Goal: Obtain resource: Obtain resource

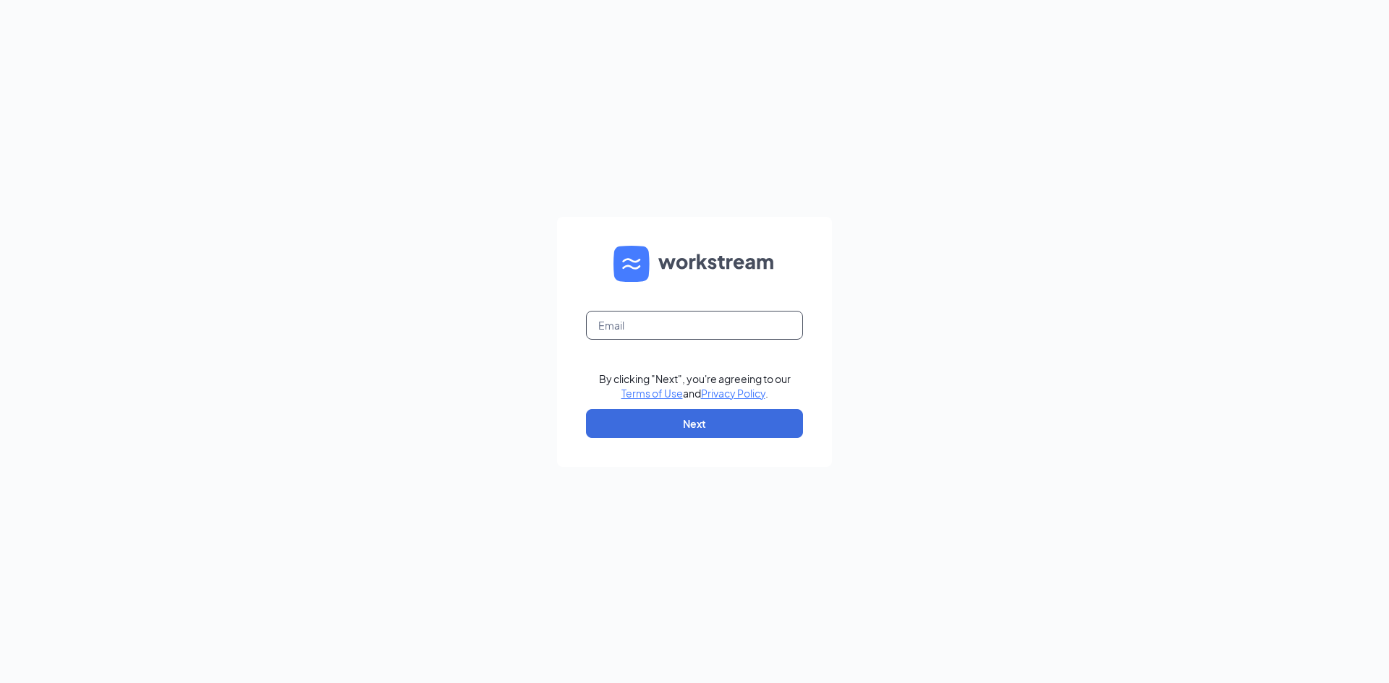
click at [716, 331] on input "text" at bounding box center [694, 325] width 217 height 29
type input "hrcfa368@gmail.com"
click at [689, 435] on button "Next" at bounding box center [694, 423] width 217 height 29
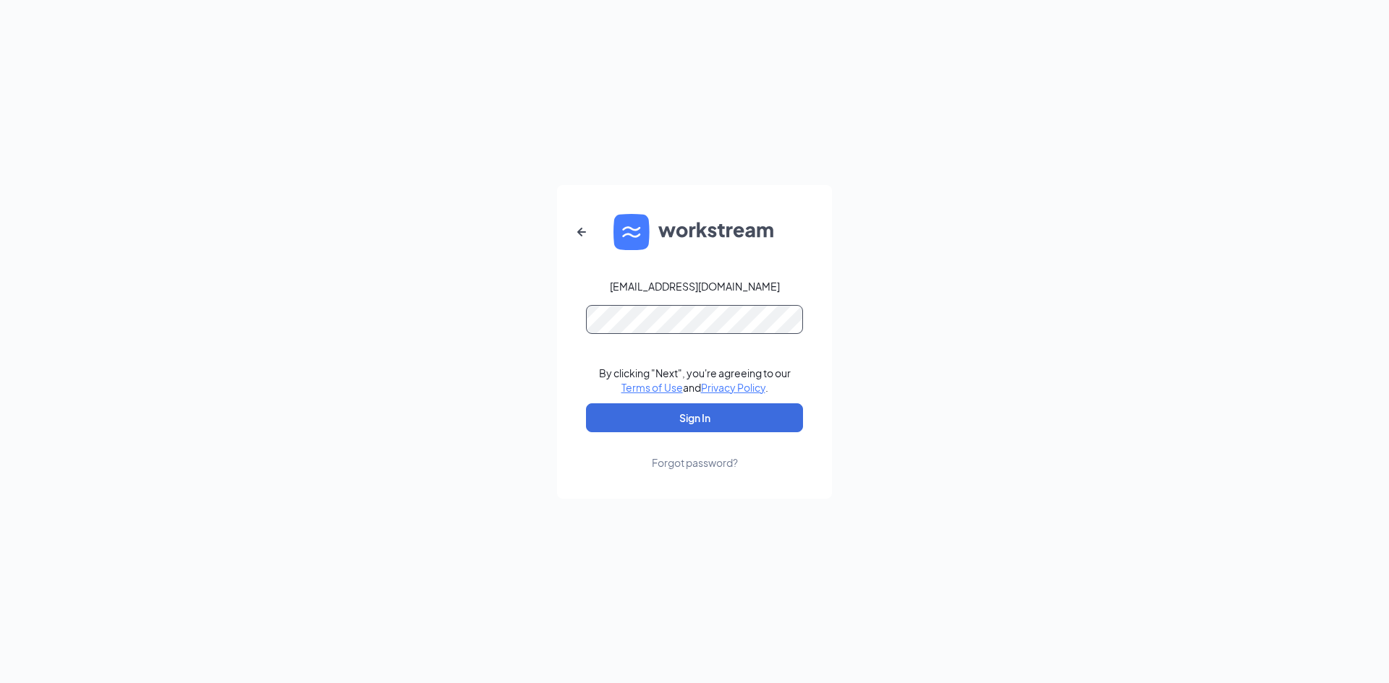
click at [586, 404] on button "Sign In" at bounding box center [694, 418] width 217 height 29
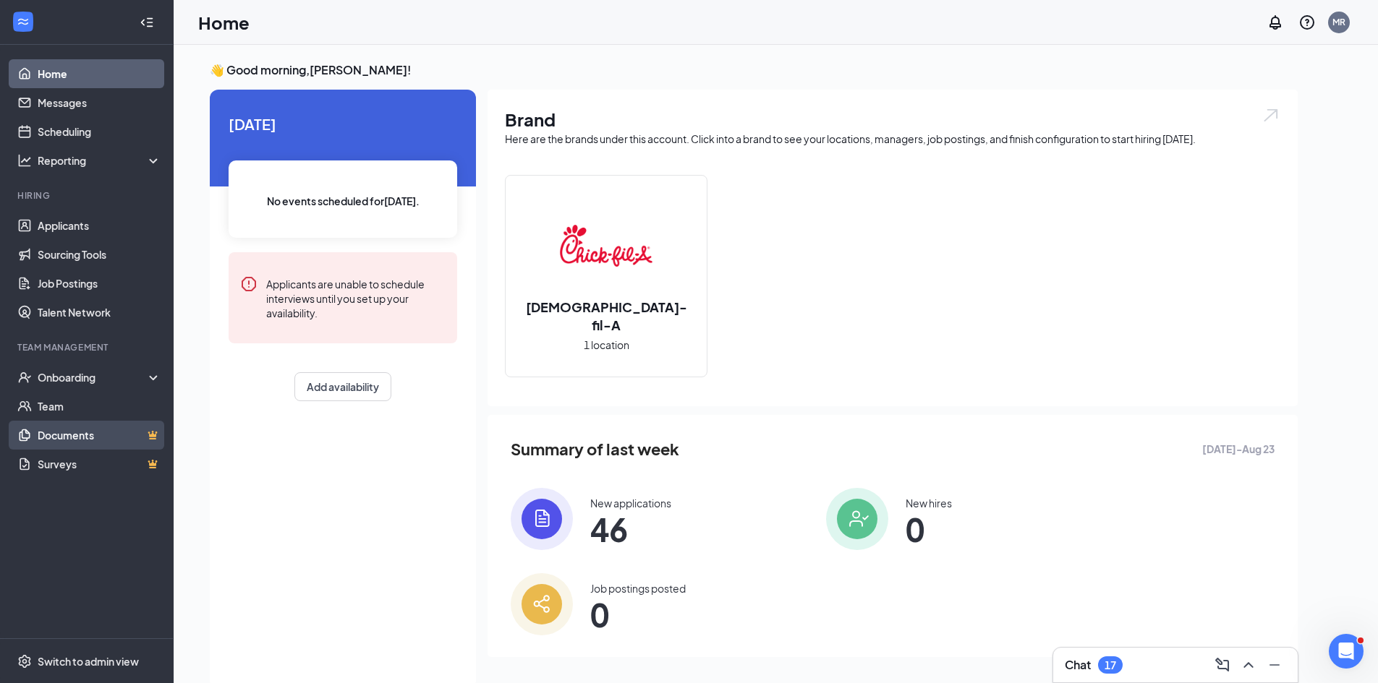
click at [72, 435] on link "Documents" at bounding box center [100, 435] width 124 height 29
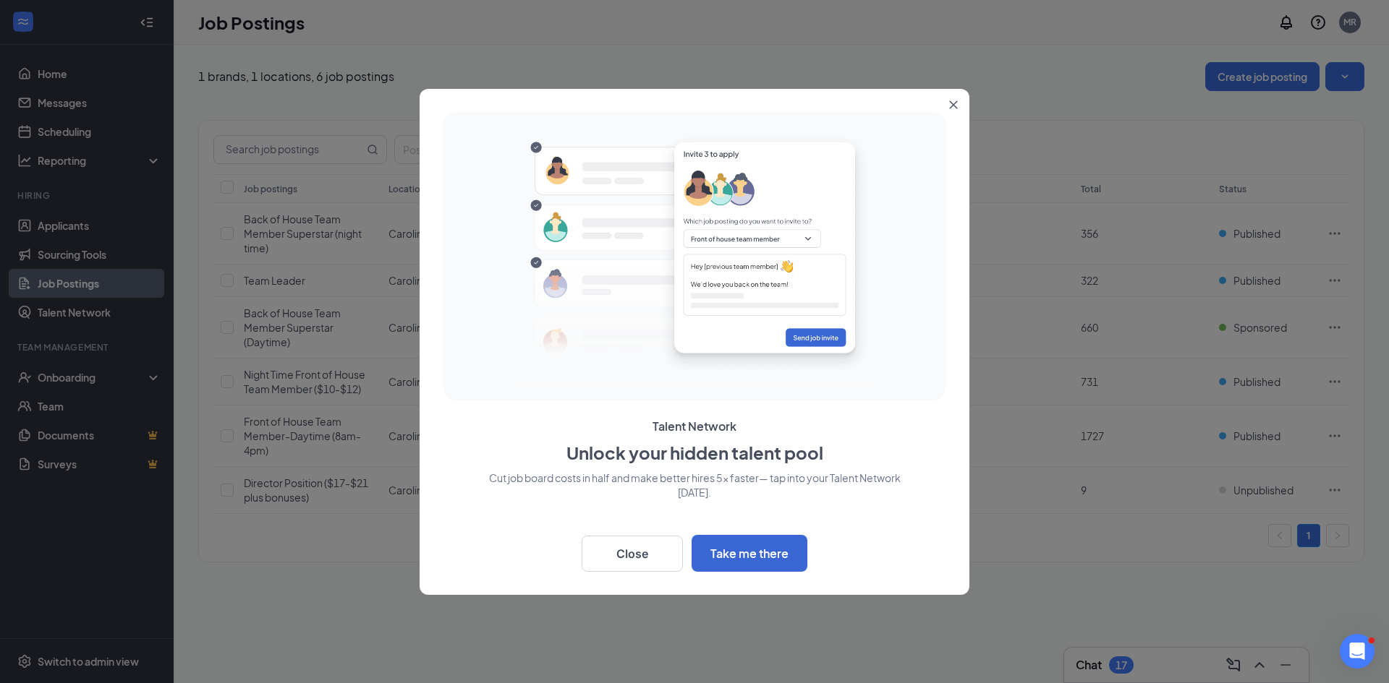
click at [955, 104] on icon "Close" at bounding box center [953, 105] width 9 height 9
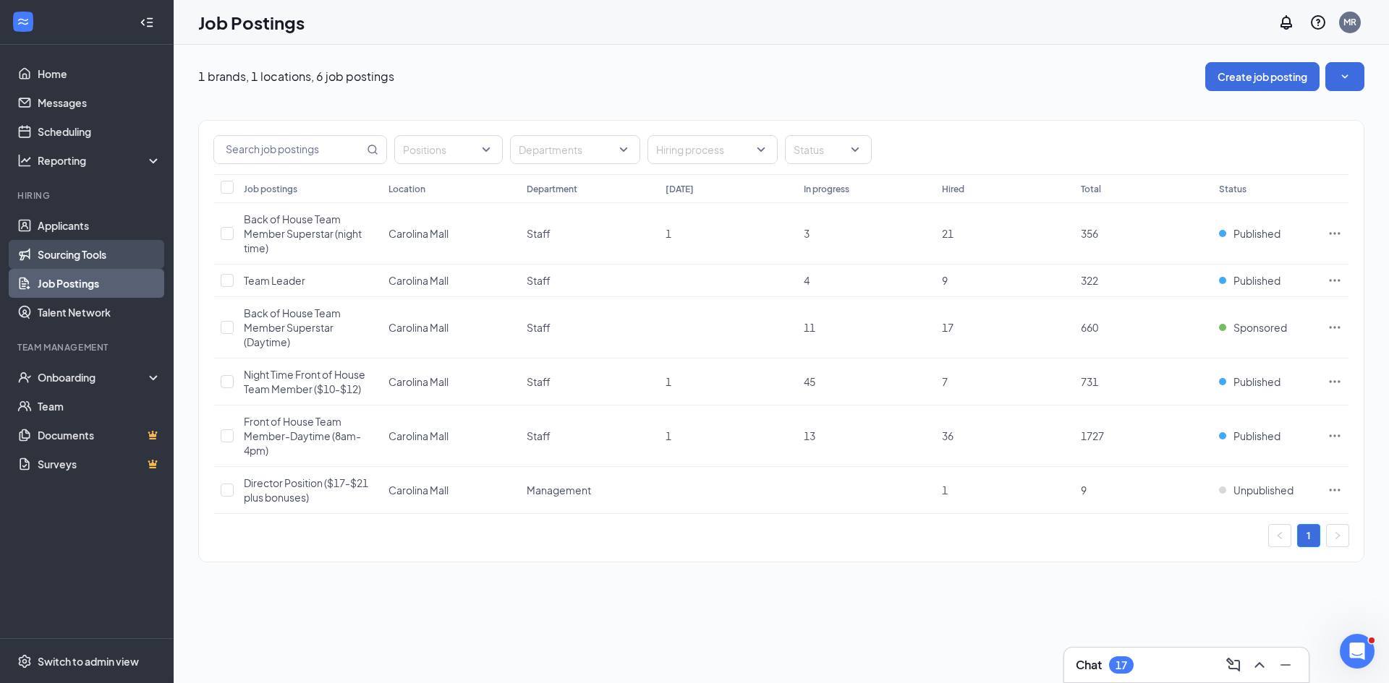
click at [111, 247] on link "Sourcing Tools" at bounding box center [100, 254] width 124 height 29
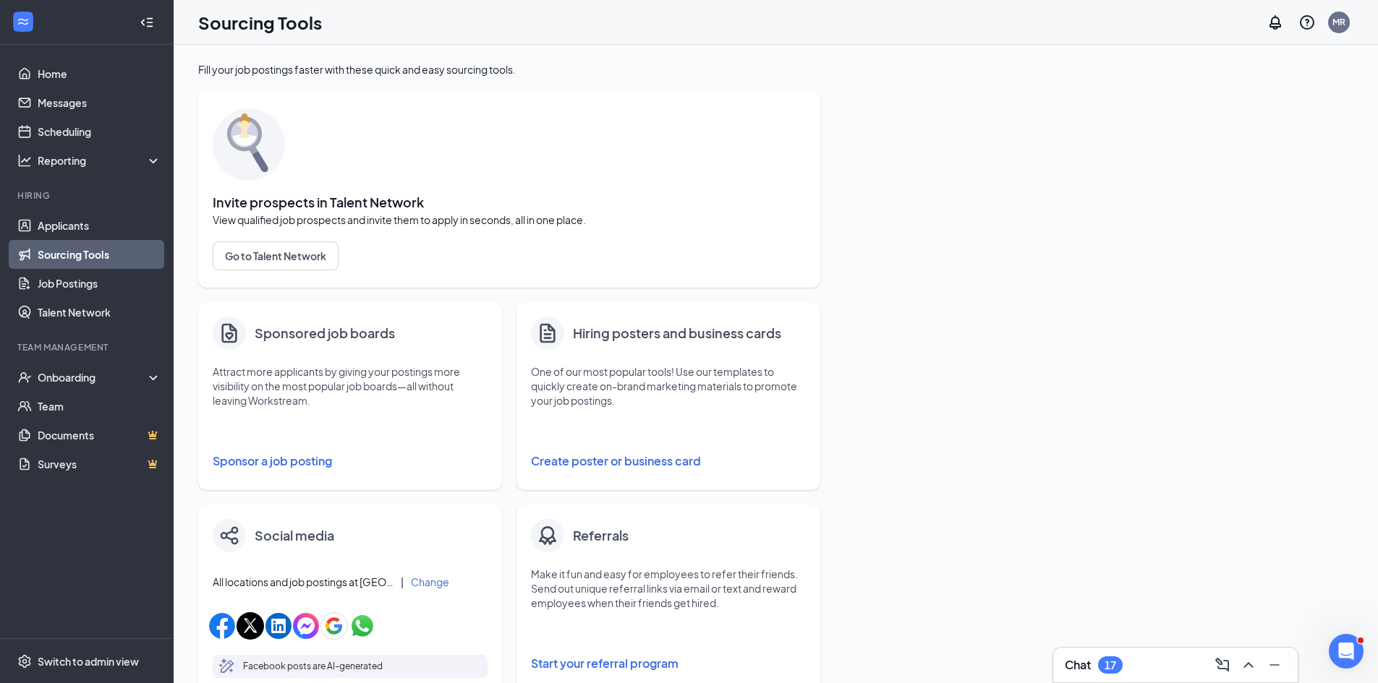
click at [610, 461] on button "Create poster or business card" at bounding box center [668, 461] width 275 height 29
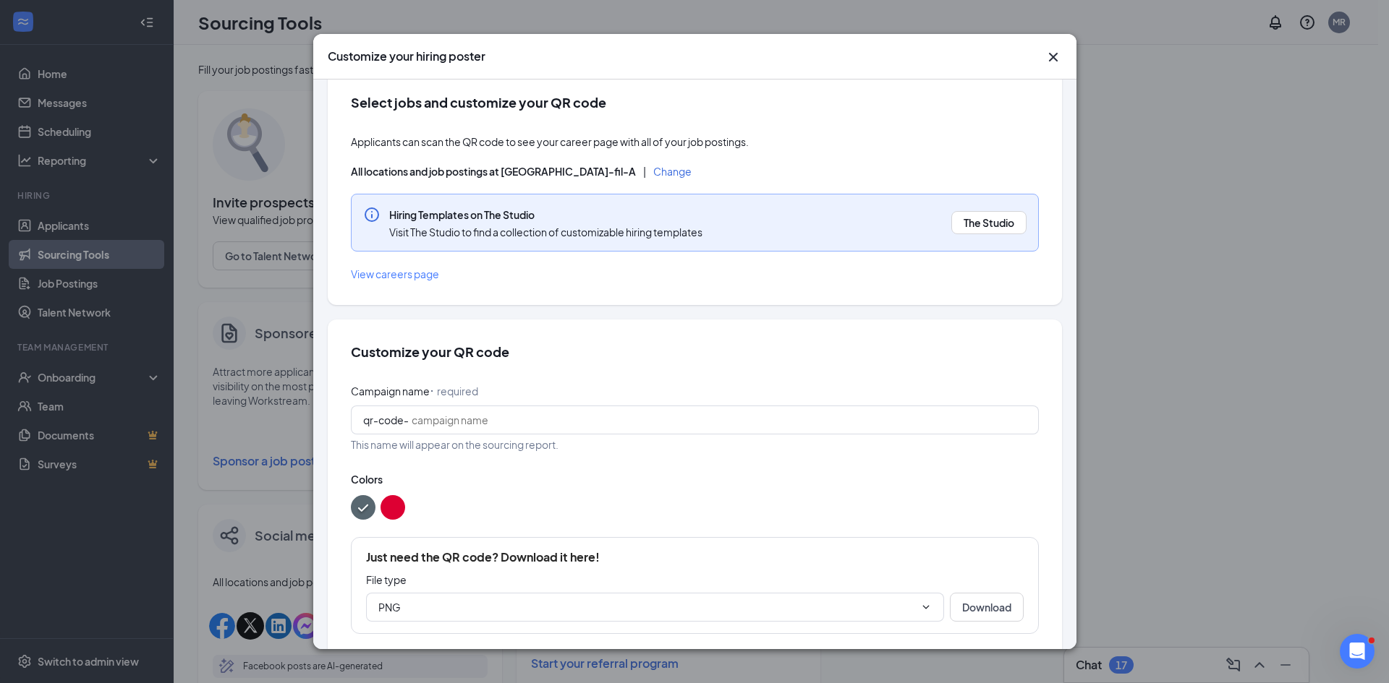
scroll to position [46, 0]
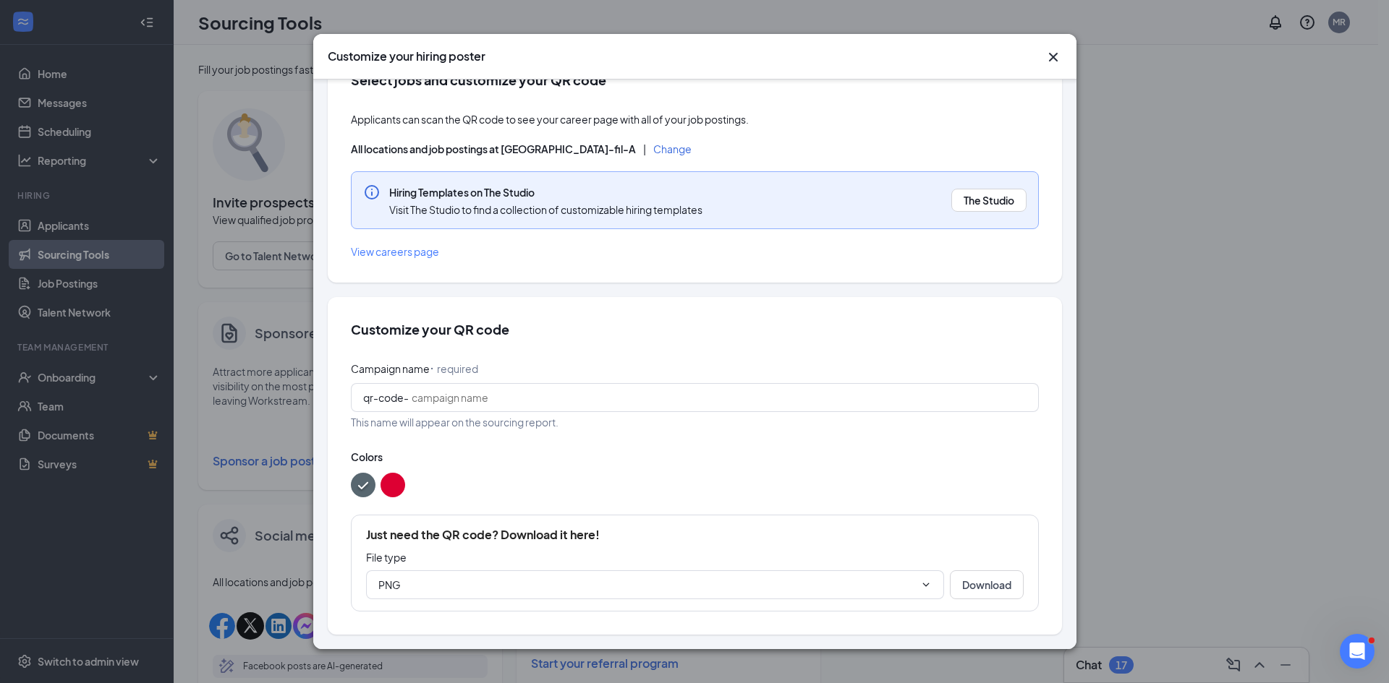
click at [395, 490] on button "color button #DD0033" at bounding box center [392, 485] width 25 height 25
click at [1008, 212] on button "The Studio" at bounding box center [988, 200] width 75 height 23
click at [976, 197] on span "The Studio" at bounding box center [988, 200] width 51 height 14
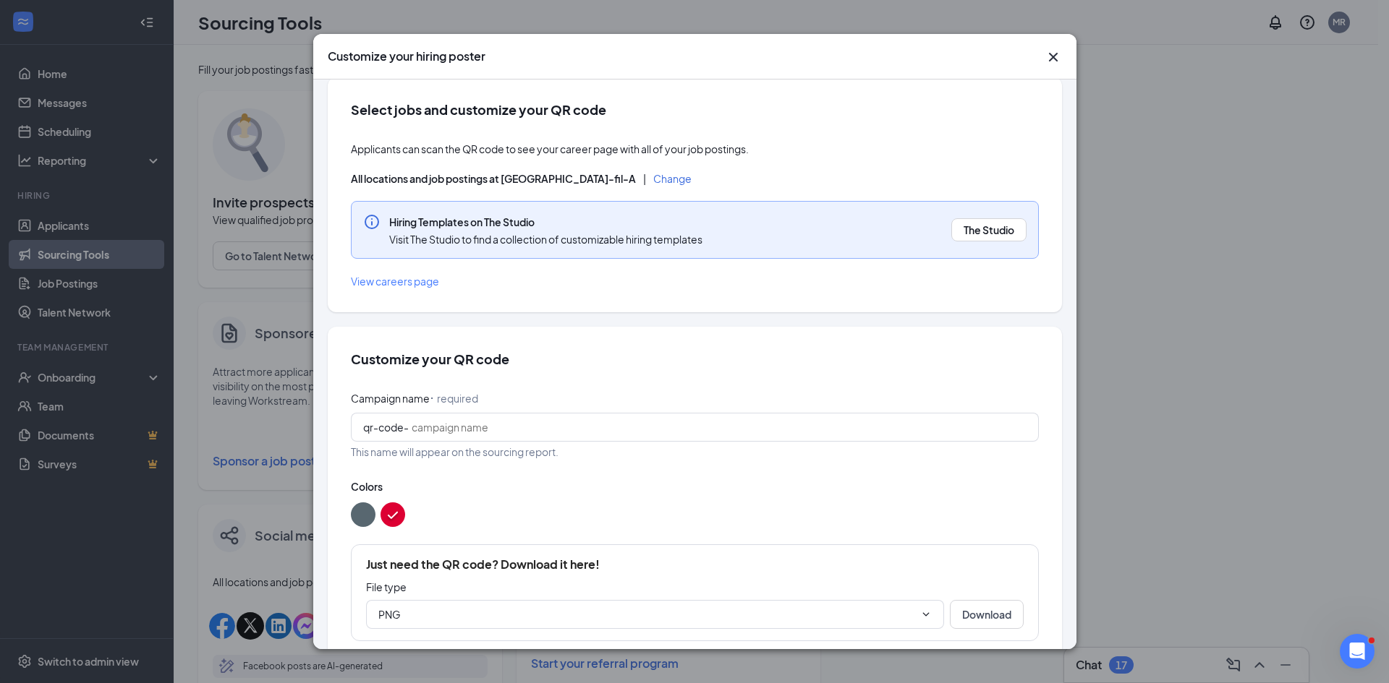
scroll to position [0, 0]
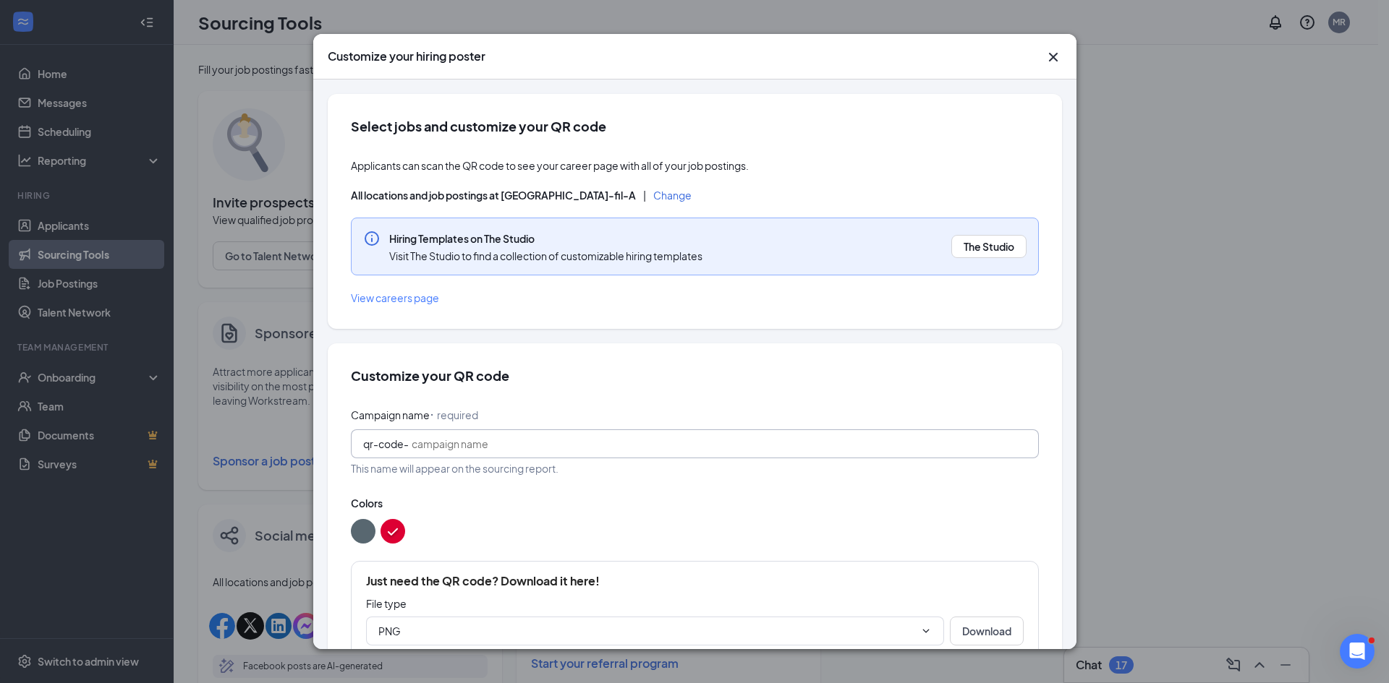
click at [425, 445] on input "Campaign name ⠂ required" at bounding box center [718, 444] width 615 height 16
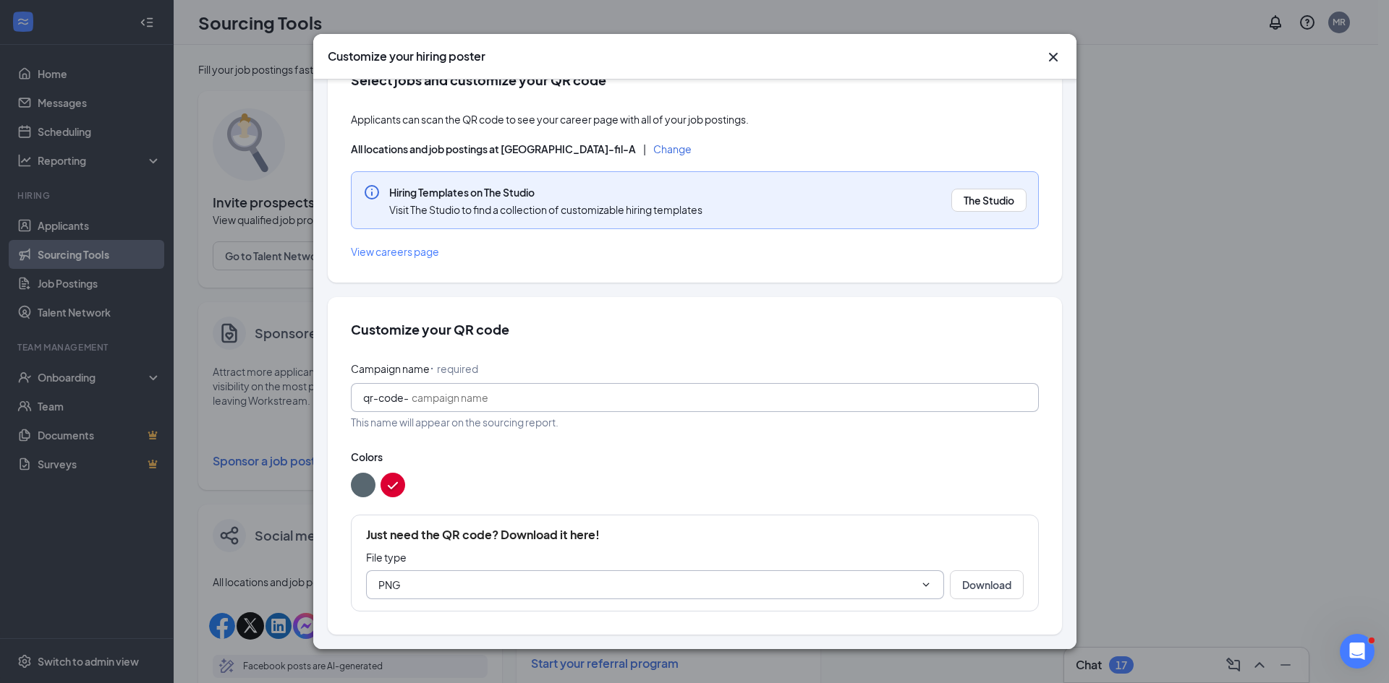
click at [922, 587] on icon "ChevronDown" at bounding box center [925, 586] width 7 height 4
click at [1005, 474] on div at bounding box center [695, 485] width 688 height 25
click at [988, 582] on button "Download" at bounding box center [987, 585] width 74 height 29
click at [560, 406] on input "Campaign name ⠂ required" at bounding box center [718, 400] width 615 height 16
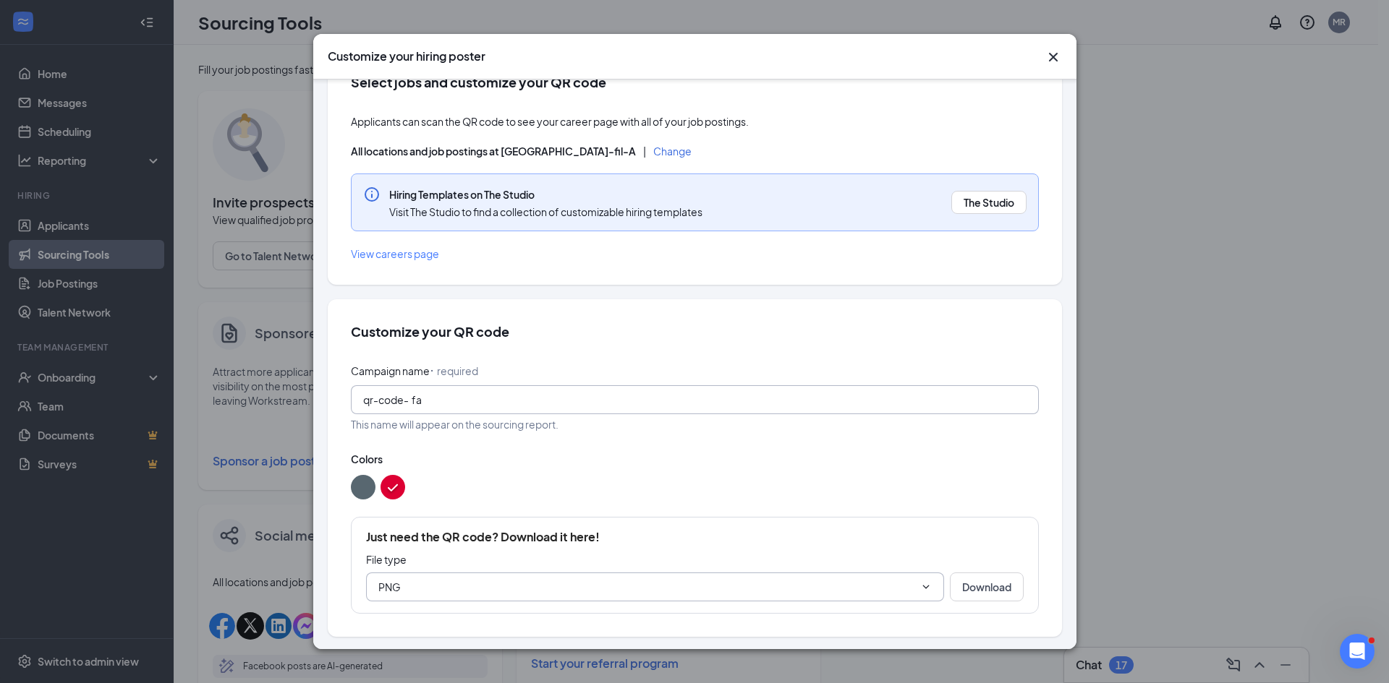
type input "f"
type input "fall2025"
click at [994, 590] on button "Download" at bounding box center [987, 587] width 74 height 29
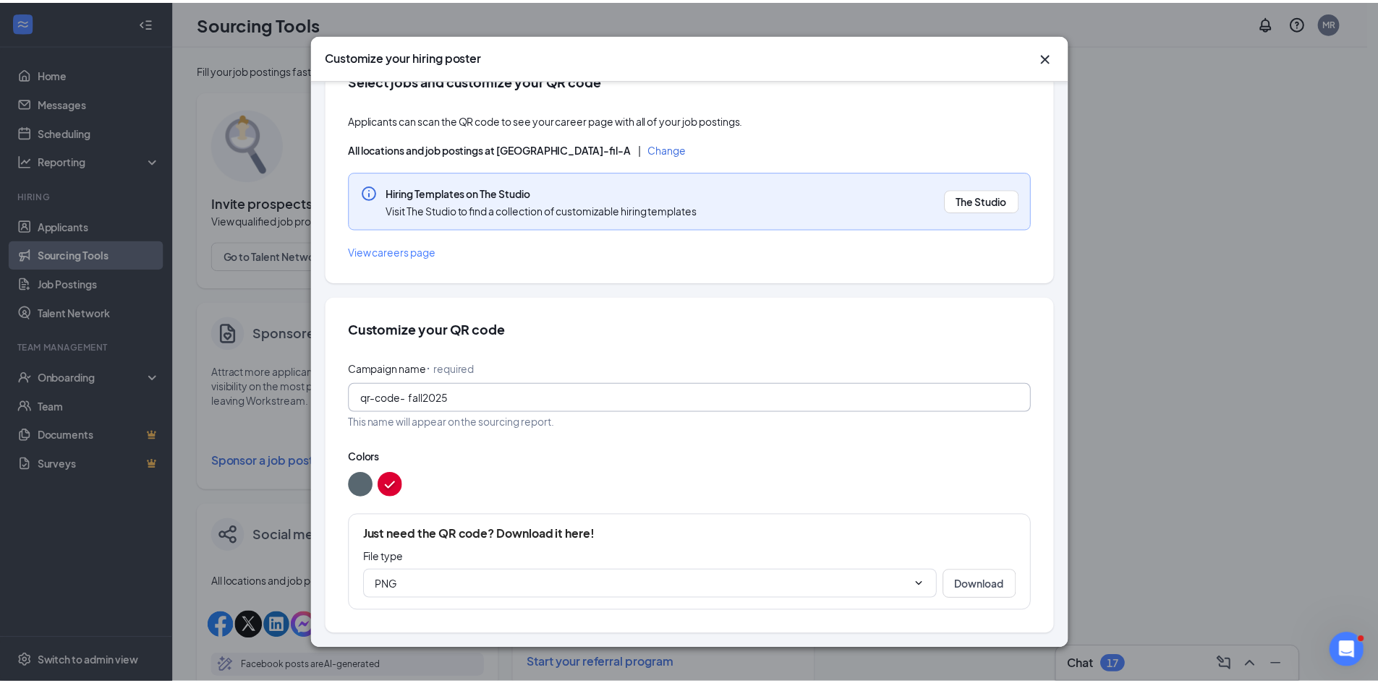
scroll to position [0, 0]
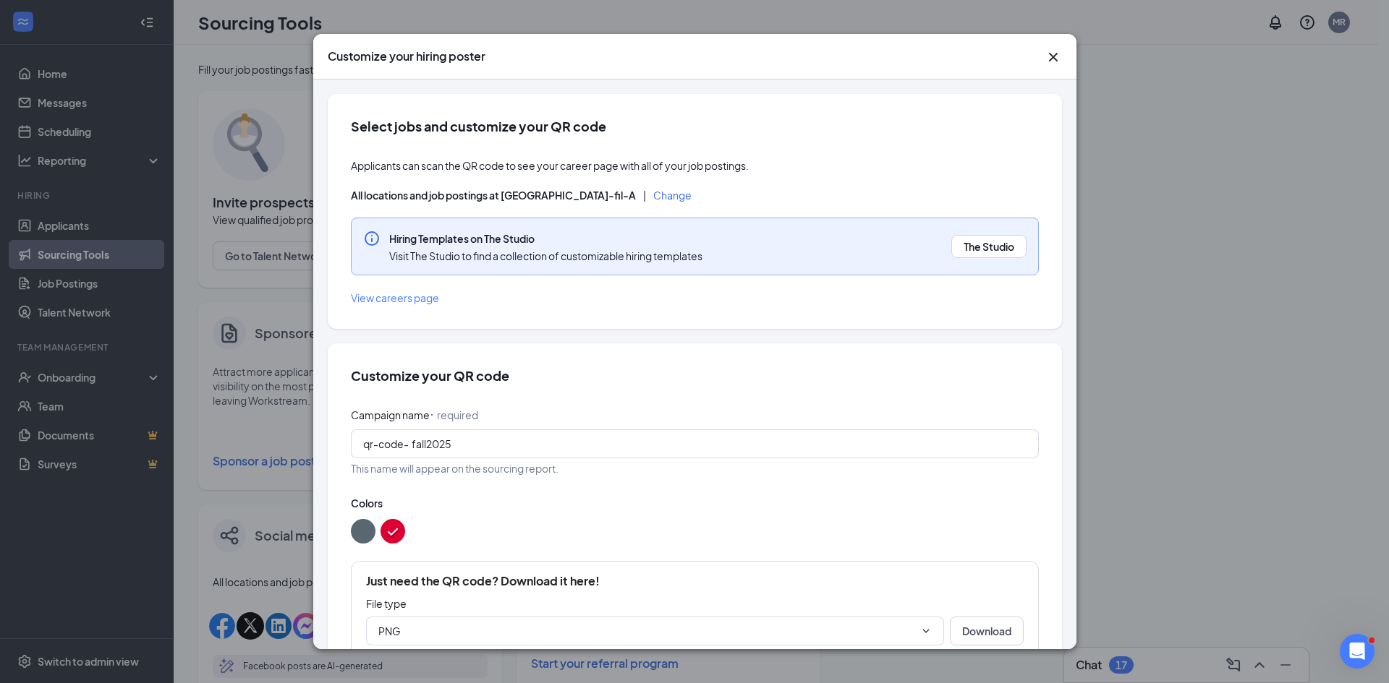
click at [1053, 54] on icon "Cross" at bounding box center [1052, 56] width 17 height 17
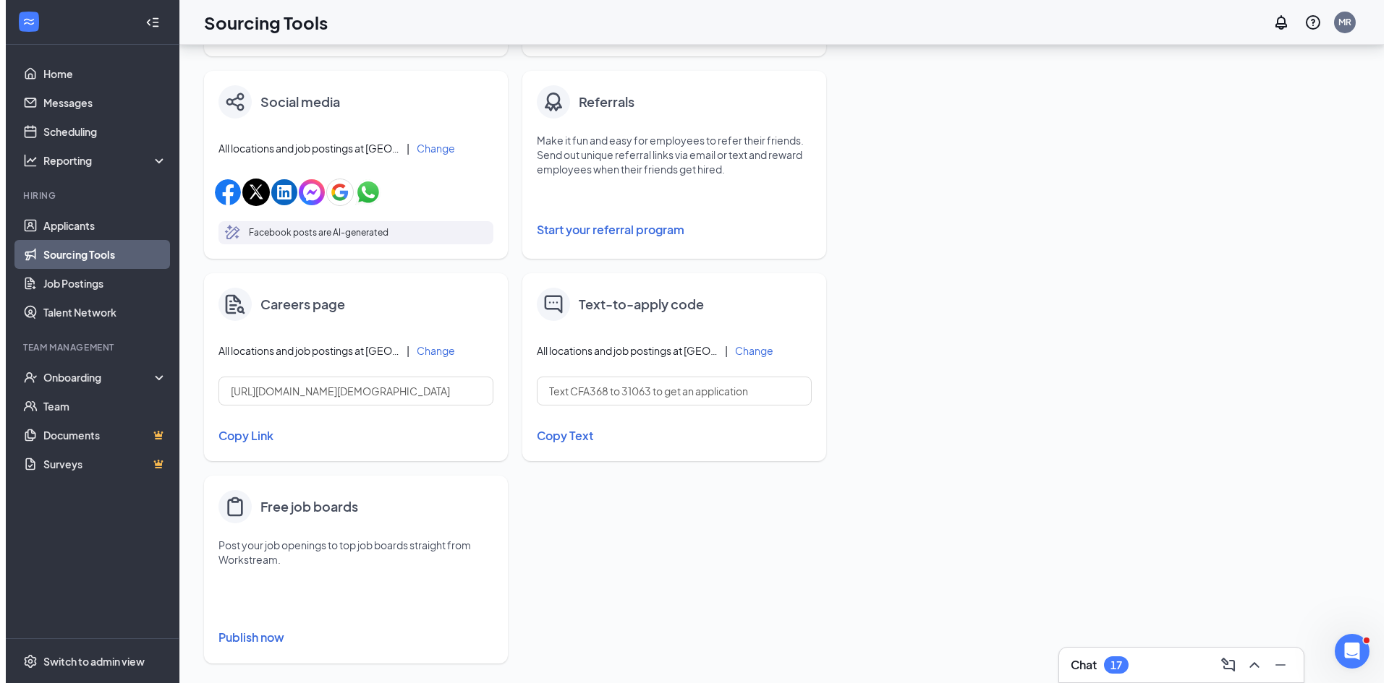
scroll to position [145, 0]
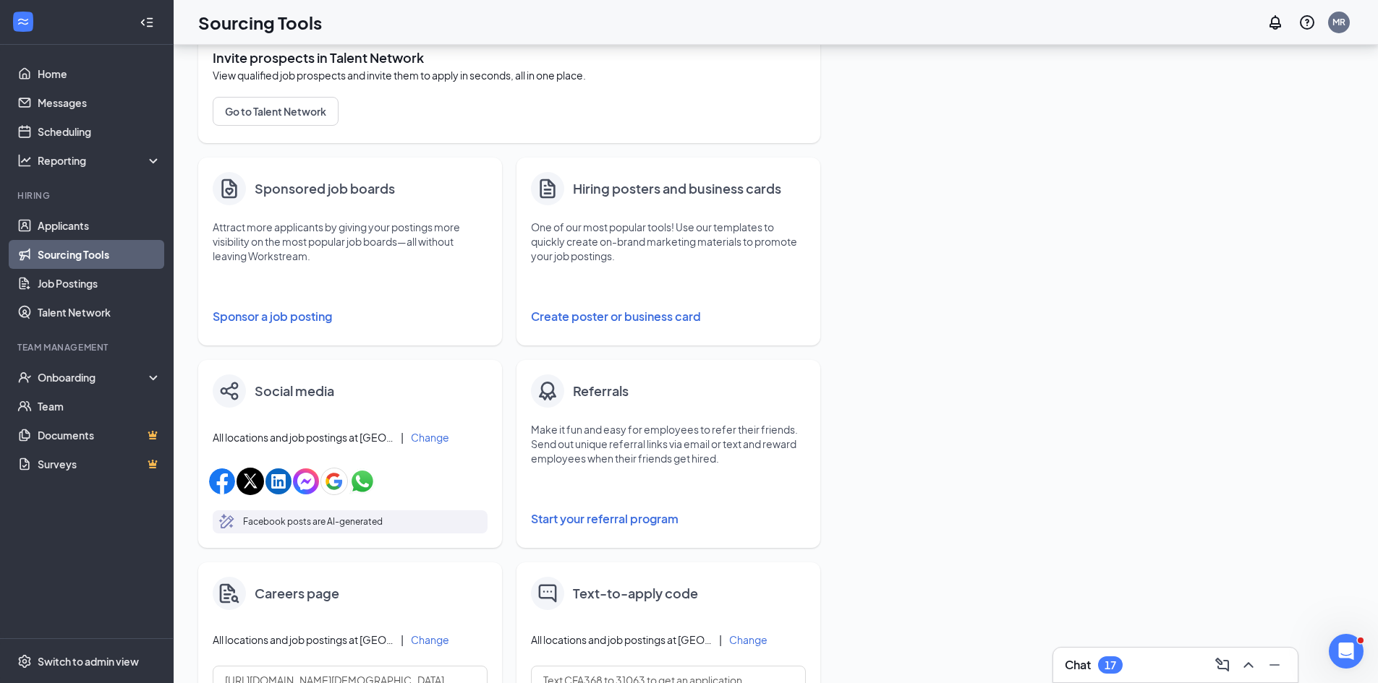
click at [622, 191] on h4 "Hiring posters and business cards" at bounding box center [677, 189] width 208 height 20
click at [618, 314] on button "Create poster or business card" at bounding box center [668, 316] width 275 height 29
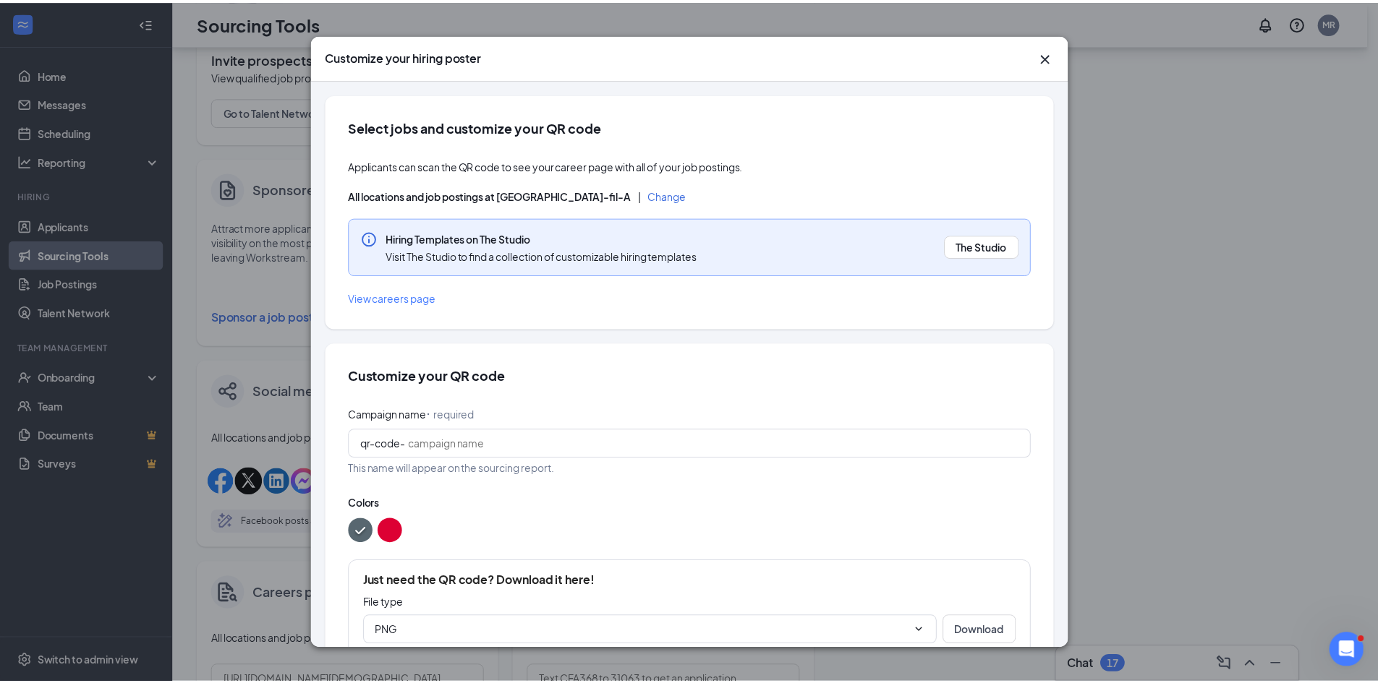
scroll to position [46, 0]
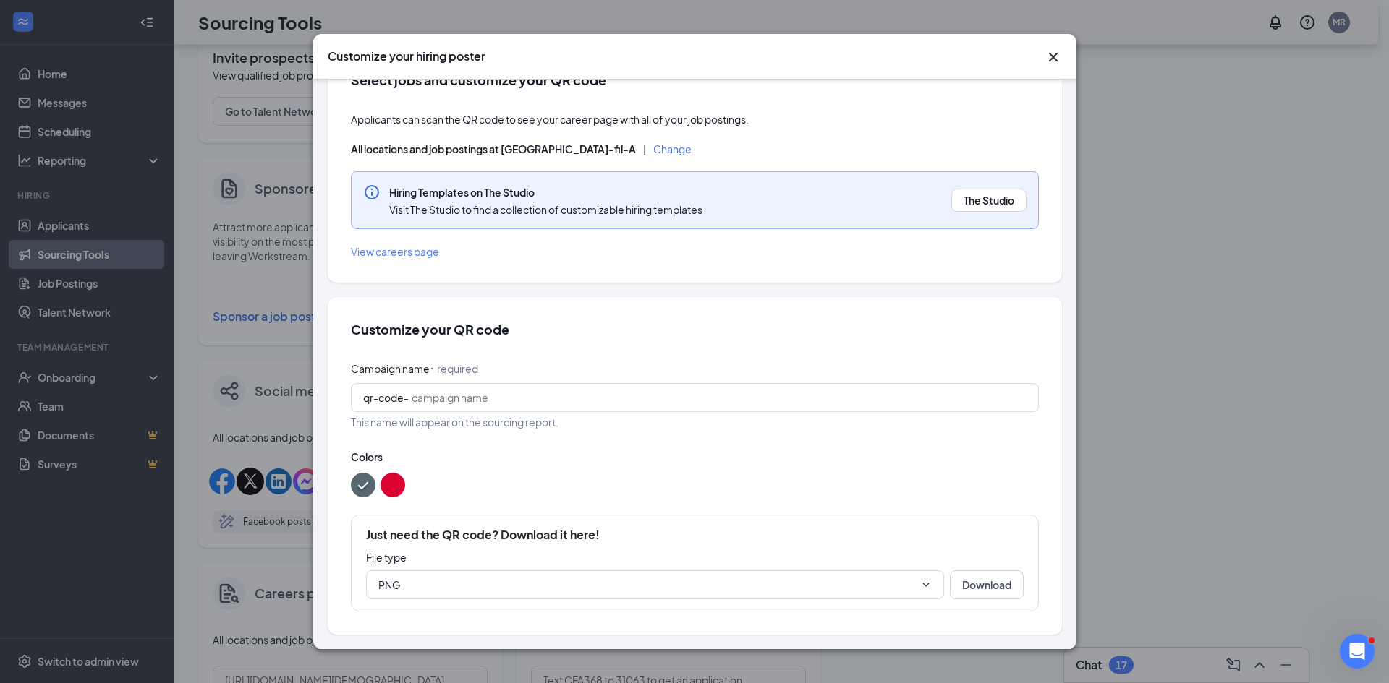
click at [414, 247] on span "View careers page" at bounding box center [395, 251] width 88 height 13
click at [1053, 56] on icon "Cross" at bounding box center [1052, 57] width 9 height 9
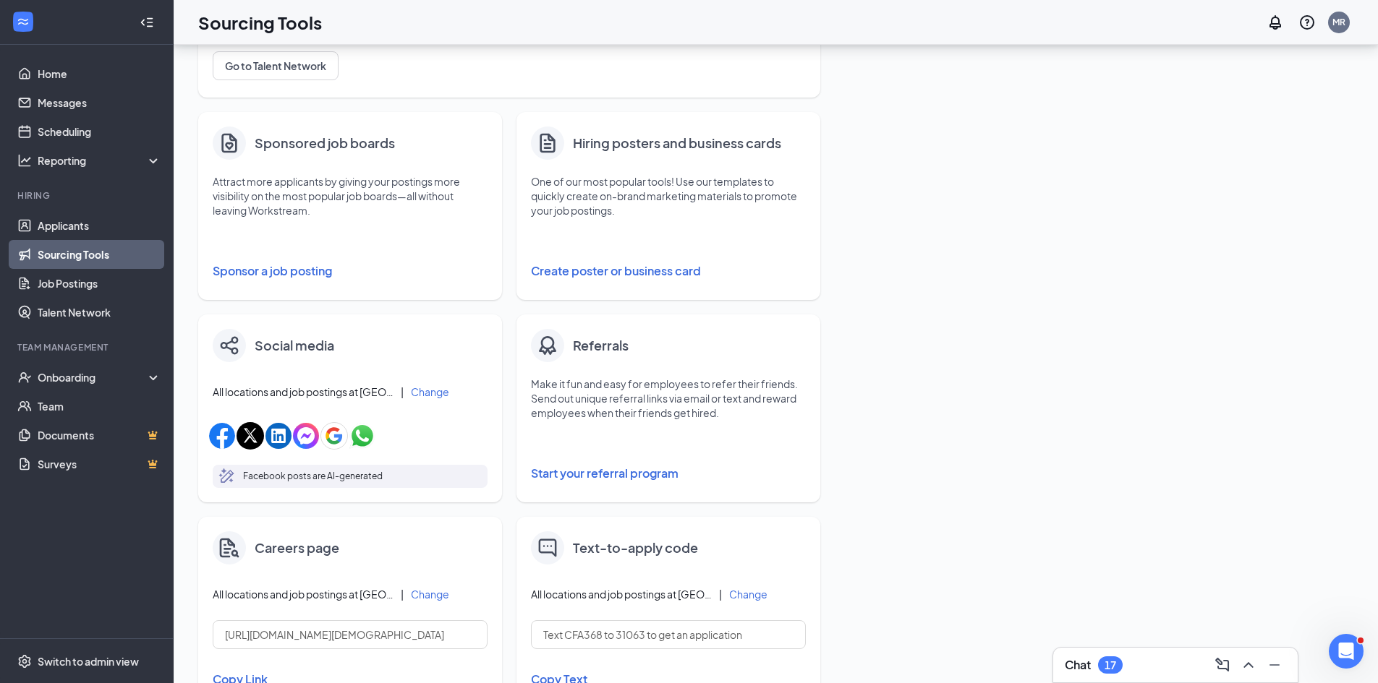
scroll to position [289, 0]
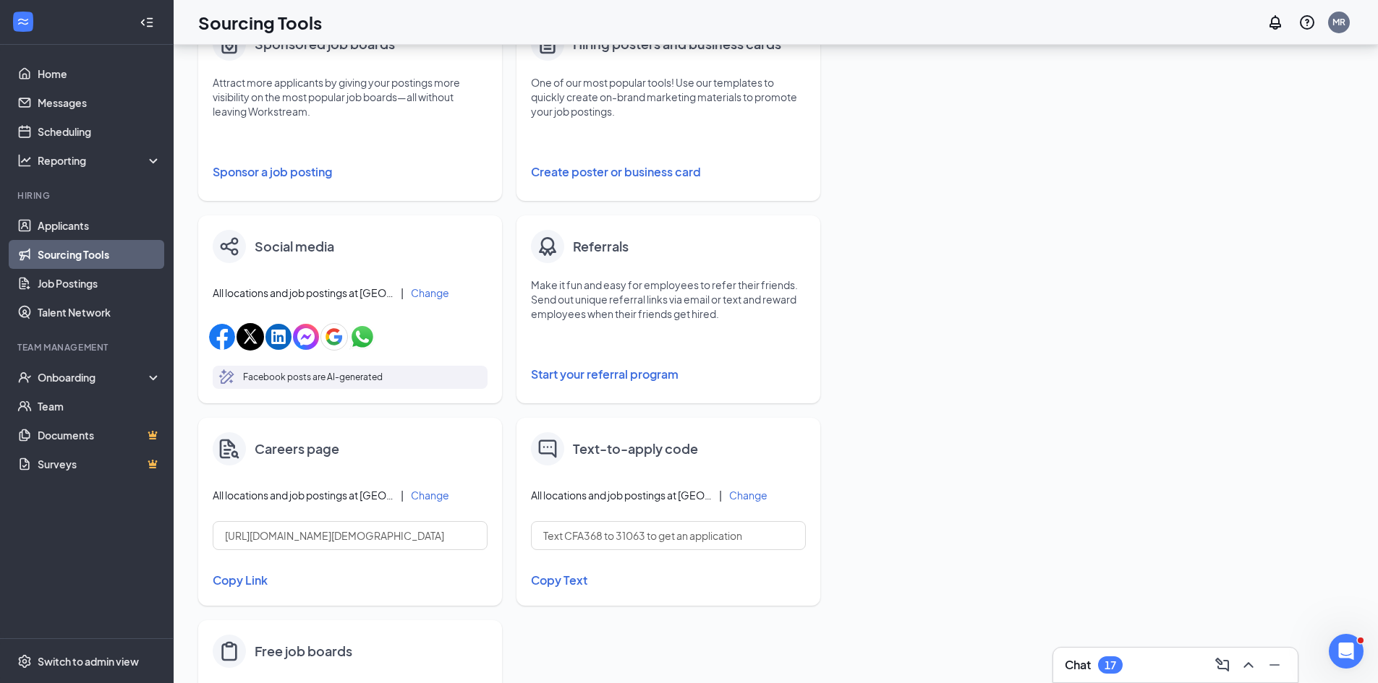
click at [662, 455] on h4 "Text-to-apply code" at bounding box center [635, 449] width 125 height 20
click at [607, 536] on input "Text CFA368 to 31063 to get an application" at bounding box center [668, 535] width 275 height 29
